Goal: Navigation & Orientation: Find specific page/section

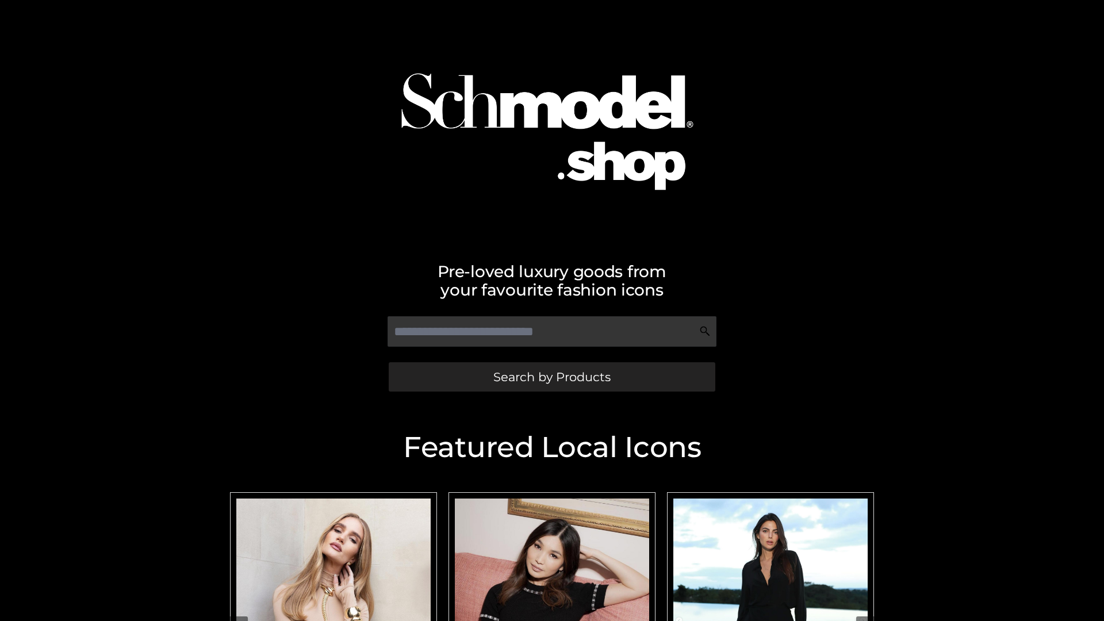
click at [552, 377] on span "Search by Products" at bounding box center [552, 377] width 117 height 12
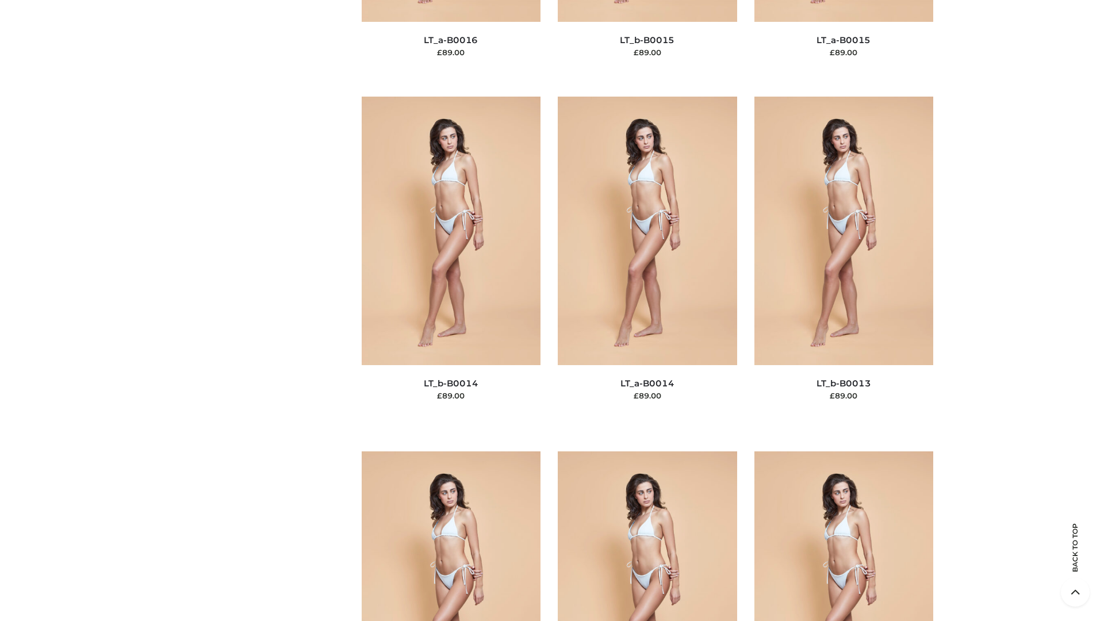
scroll to position [4091, 0]
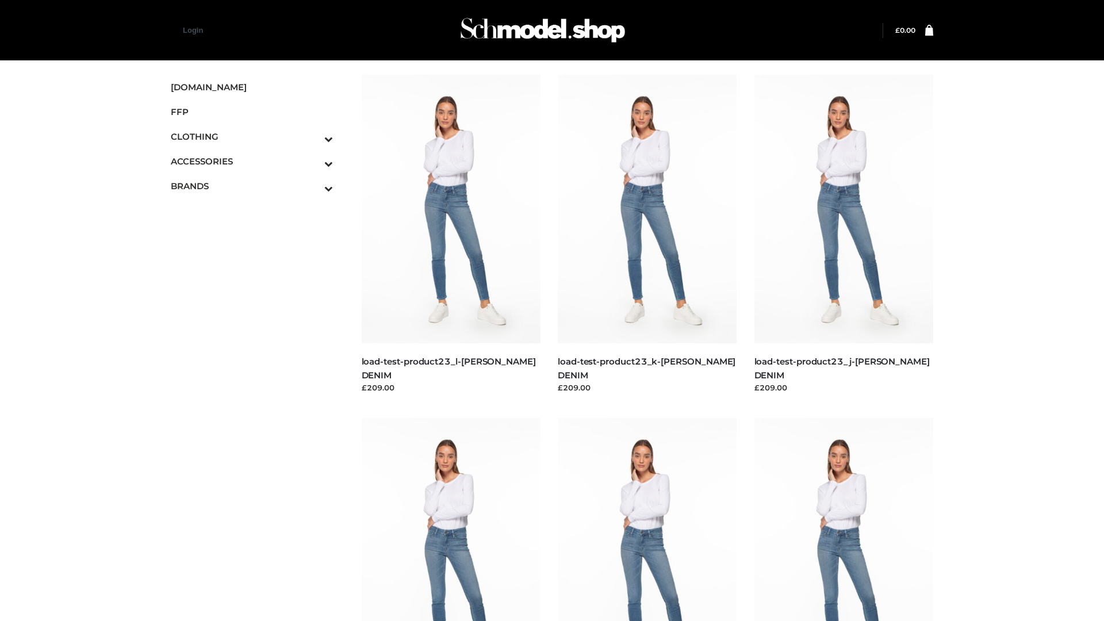
scroll to position [1009, 0]
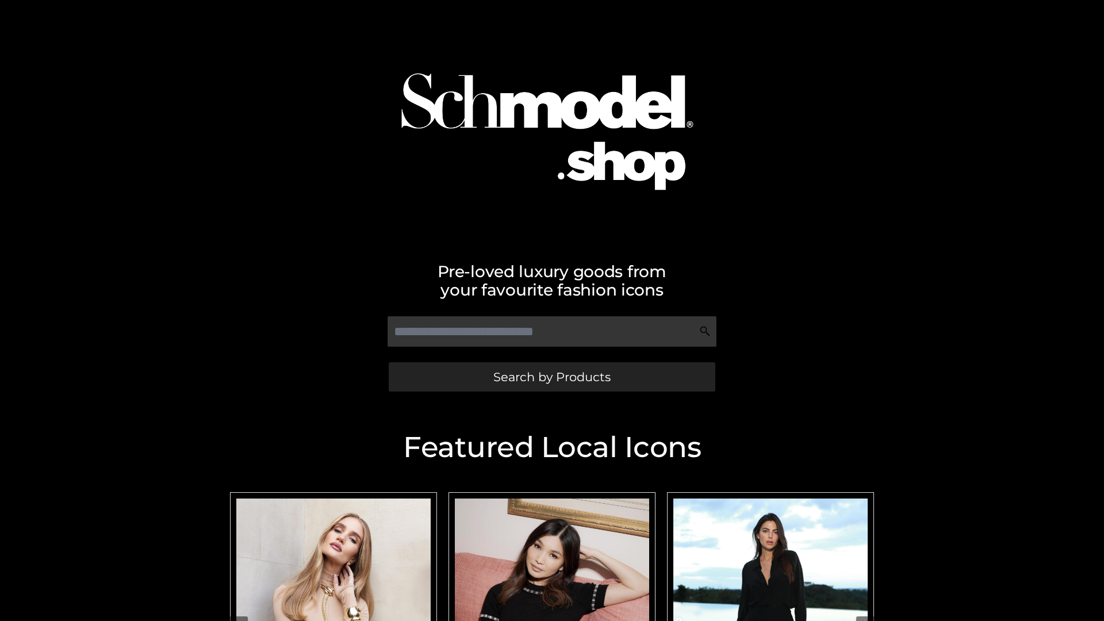
click at [552, 377] on span "Search by Products" at bounding box center [552, 377] width 117 height 12
